Goal: Check status: Check status

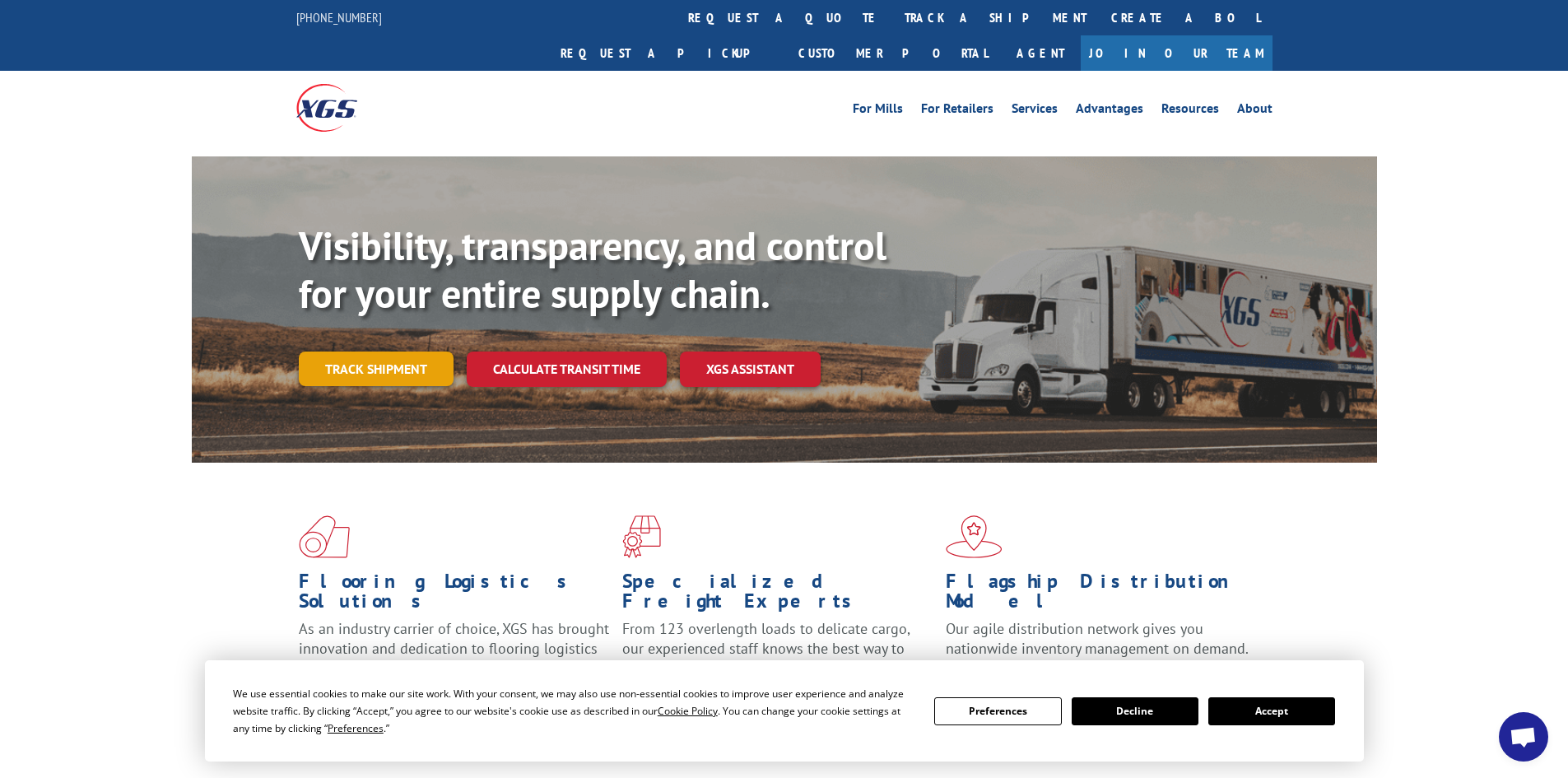
click at [349, 351] on link "Track shipment" at bounding box center [376, 369] width 154 height 35
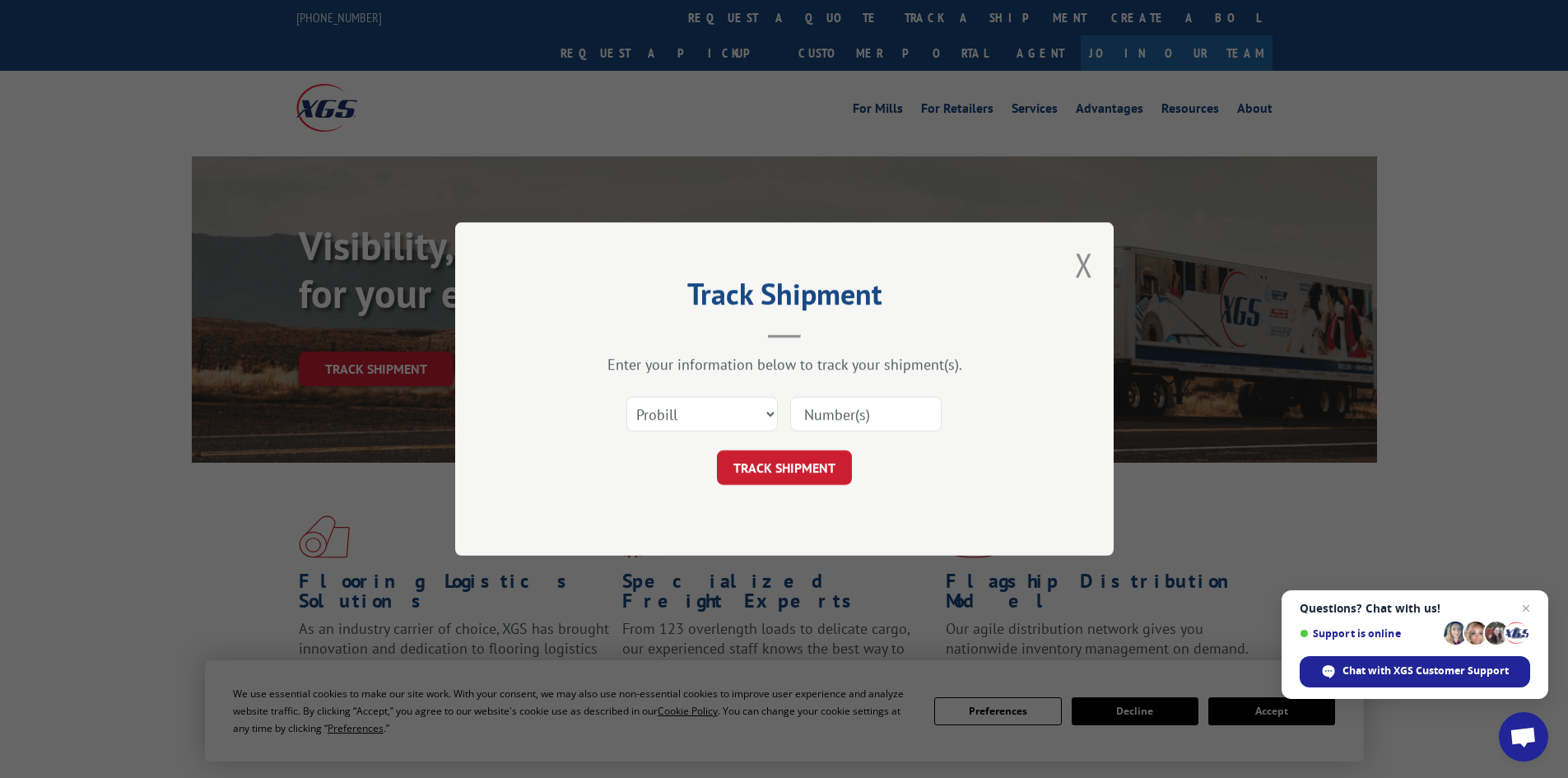
click at [824, 412] on input at bounding box center [866, 414] width 151 height 35
paste input "17601716"
type input "17601716"
click at [785, 467] on button "TRACK SHIPMENT" at bounding box center [784, 467] width 135 height 35
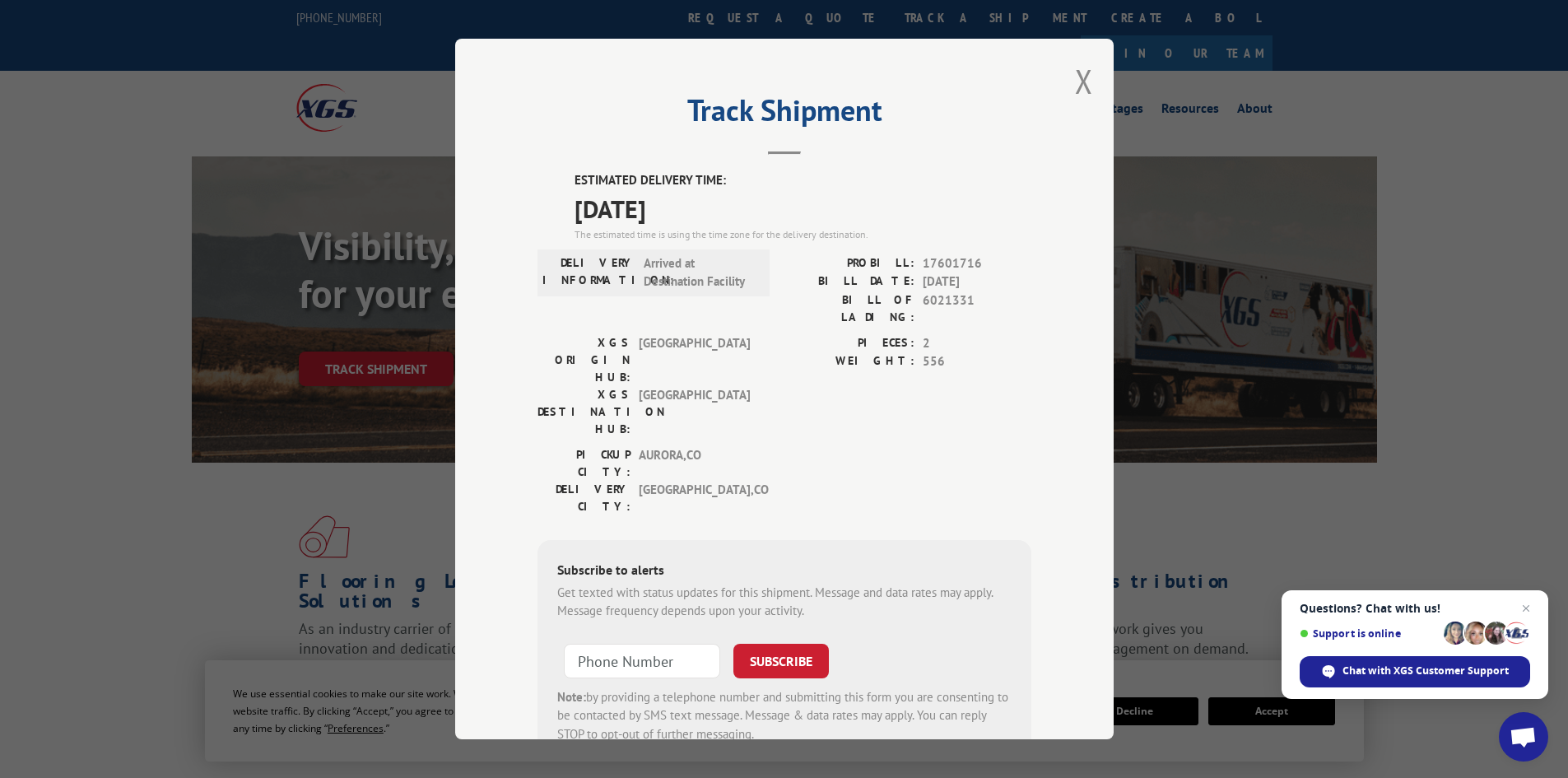
drag, startPoint x: 710, startPoint y: 211, endPoint x: 531, endPoint y: 167, distance: 184.3
click at [531, 167] on div "Track Shipment ESTIMATED DELIVERY TIME: [DATE] The estimated time is using the …" at bounding box center [784, 389] width 658 height 701
copy div "ESTIMATED DELIVERY TIME: [DATE]"
